Goal: Task Accomplishment & Management: Manage account settings

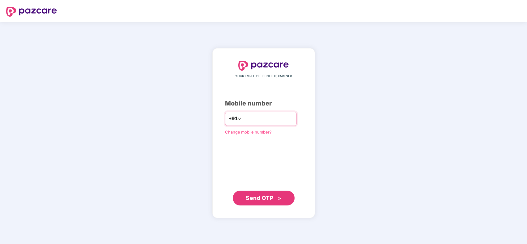
type input "**********"
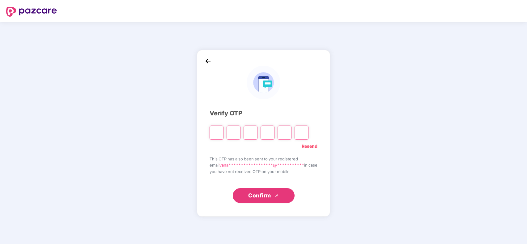
type input "*"
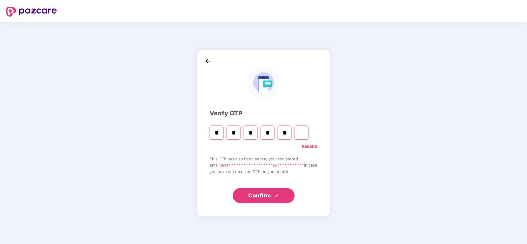
type input "*"
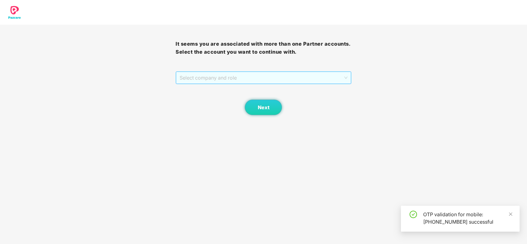
click at [316, 77] on span "Select company and role" at bounding box center [262, 78] width 167 height 12
click at [309, 91] on div "Pazcare - CUSTOMER_SUCCESS" at bounding box center [263, 90] width 168 height 7
click at [249, 110] on button "Next" at bounding box center [263, 107] width 37 height 15
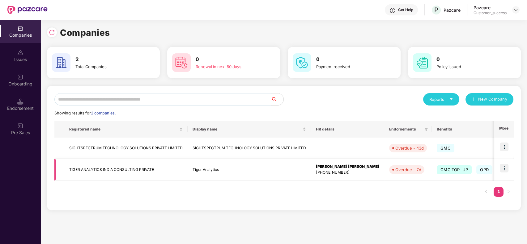
click at [504, 167] on img at bounding box center [503, 168] width 9 height 9
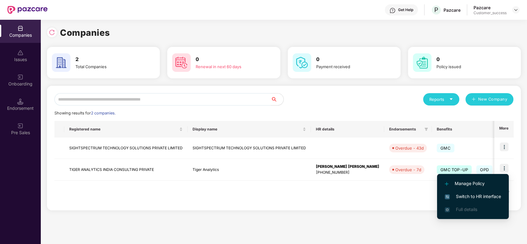
click at [483, 192] on li "Switch to HR interface" at bounding box center [473, 196] width 72 height 13
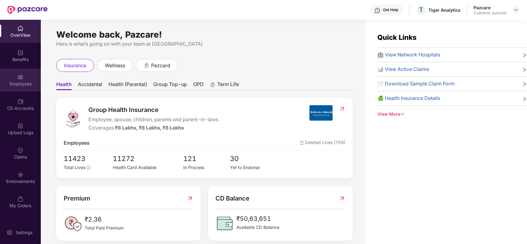
click at [26, 86] on div "Employees" at bounding box center [20, 84] width 41 height 6
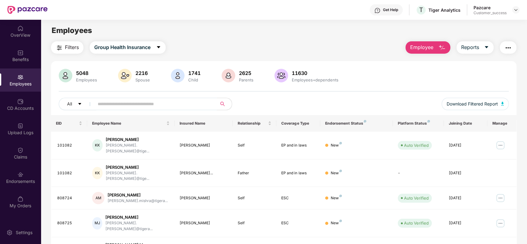
click at [110, 103] on input "text" at bounding box center [153, 103] width 111 height 9
paste input "**********"
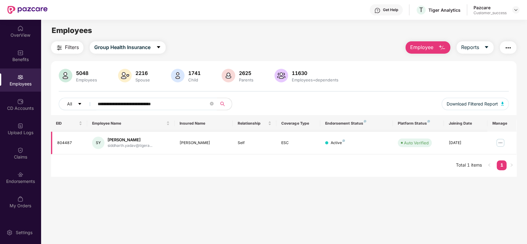
type input "**********"
click at [498, 142] on img at bounding box center [500, 143] width 10 height 10
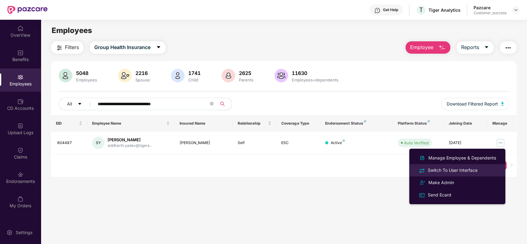
click at [466, 166] on li "Switch To User Interface" at bounding box center [457, 170] width 96 height 12
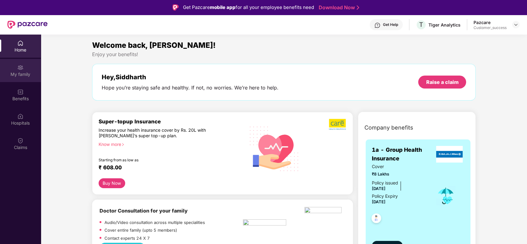
click at [18, 72] on div "My family" at bounding box center [20, 74] width 41 height 6
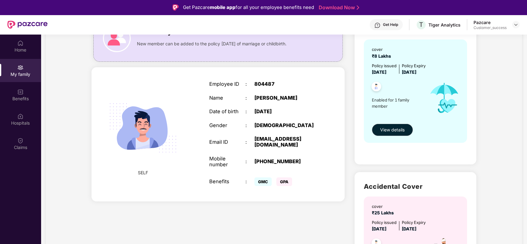
scroll to position [63, 0]
